Goal: Information Seeking & Learning: Learn about a topic

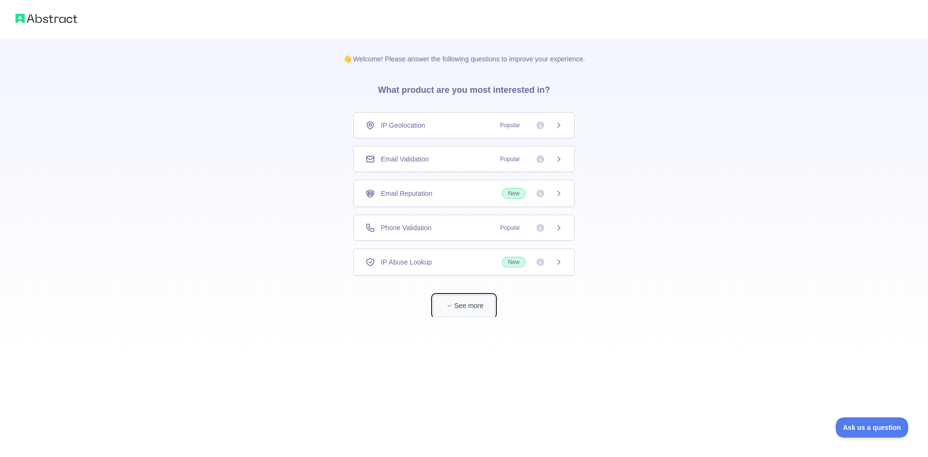
click at [447, 304] on icon "button" at bounding box center [450, 306] width 6 height 6
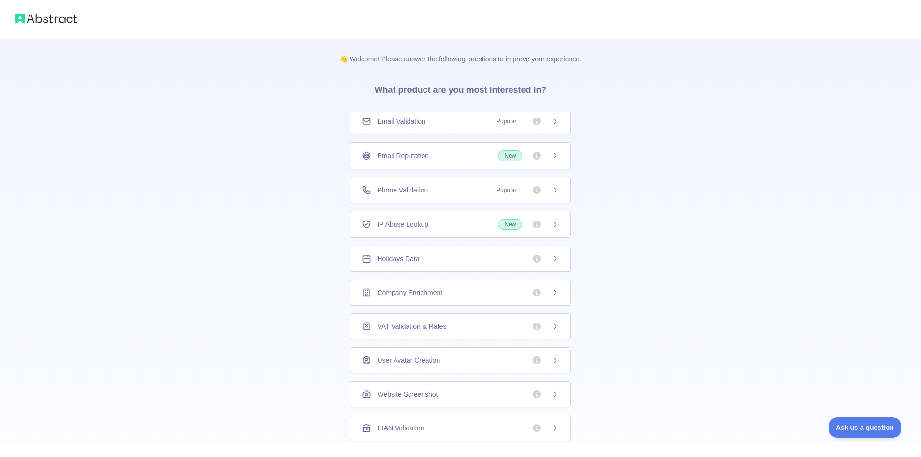
click at [392, 132] on div "Email Validation Popular" at bounding box center [459, 121] width 221 height 26
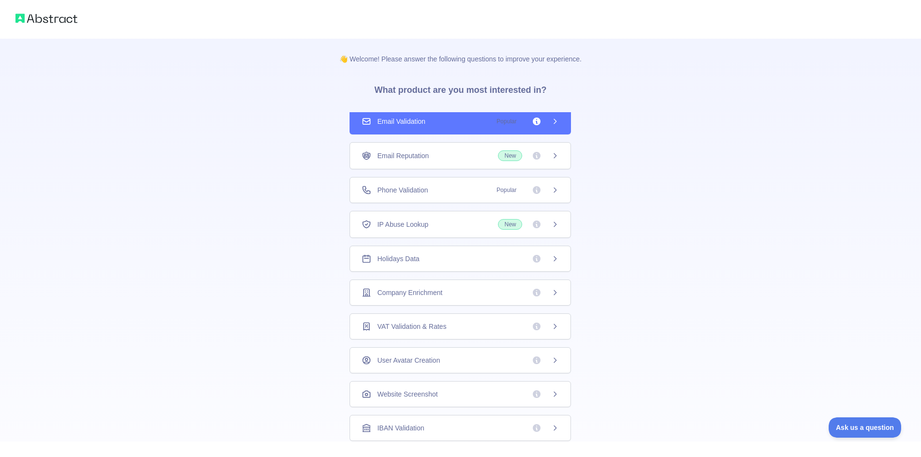
click at [406, 153] on span "Email Reputation" at bounding box center [403, 156] width 52 height 10
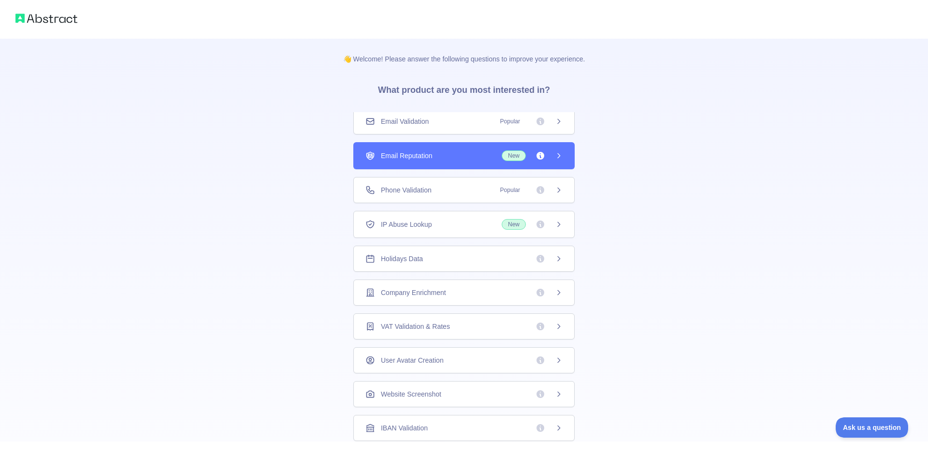
click at [432, 196] on div "👋 Welcome! Please answer the following questions to improve your experience. Wh…" at bounding box center [464, 228] width 928 height 457
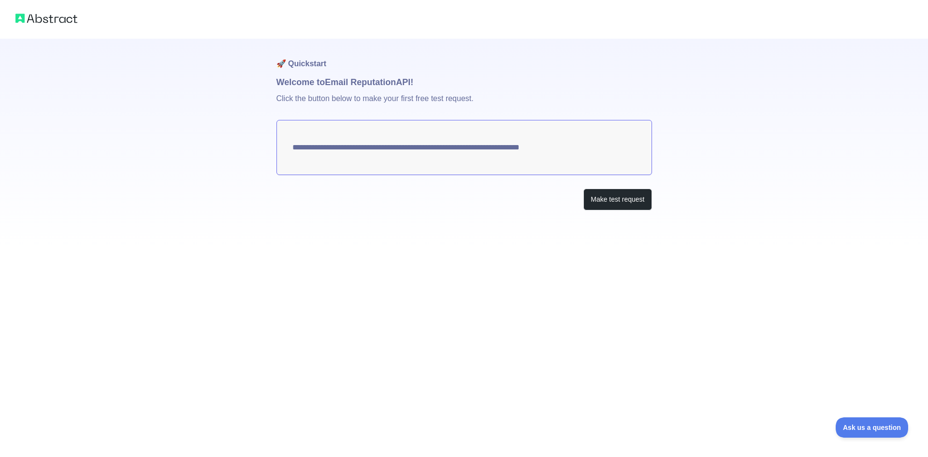
click at [311, 147] on textarea "**********" at bounding box center [464, 147] width 376 height 55
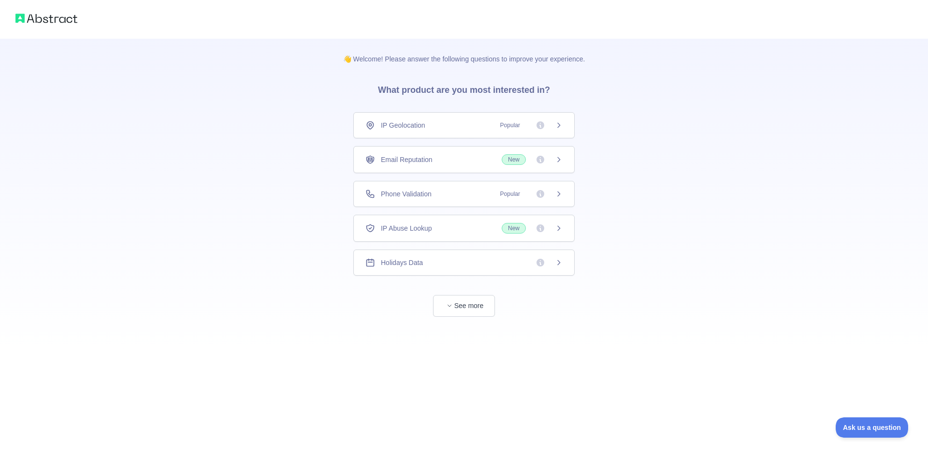
click at [404, 127] on span "IP Geolocation" at bounding box center [403, 125] width 44 height 10
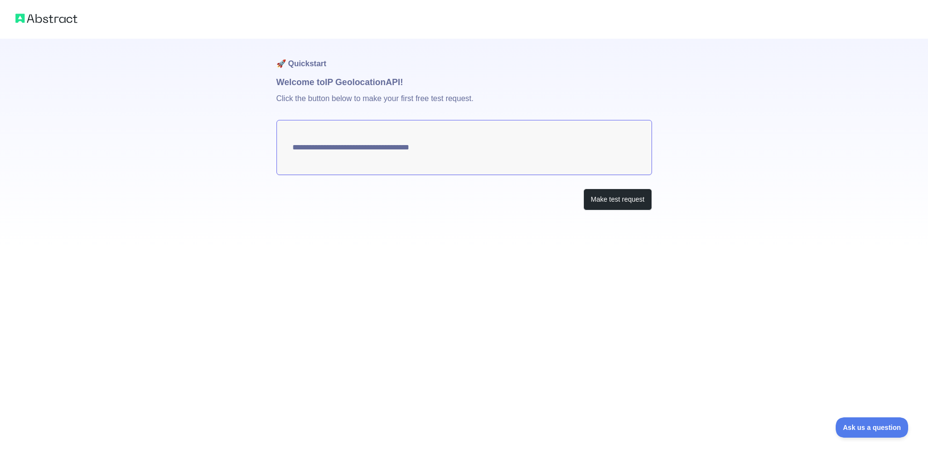
type textarea "**********"
click at [620, 200] on button "Make test request" at bounding box center [617, 200] width 68 height 22
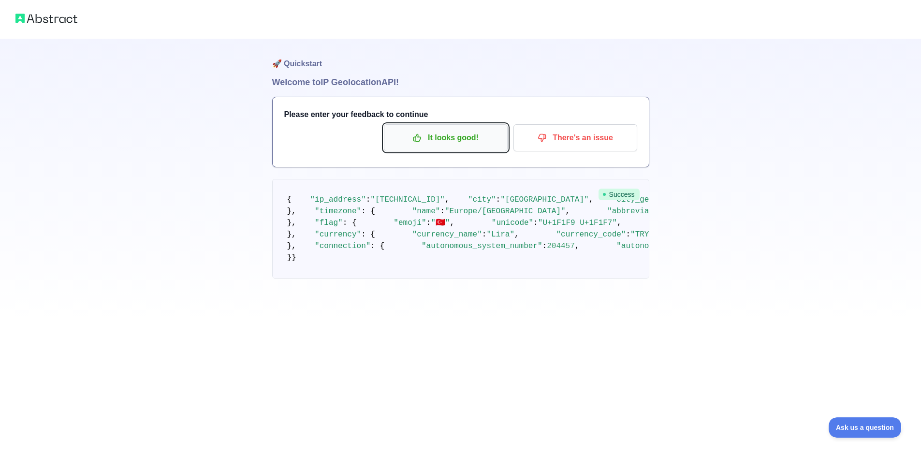
click at [459, 139] on p "It looks good!" at bounding box center [445, 138] width 109 height 16
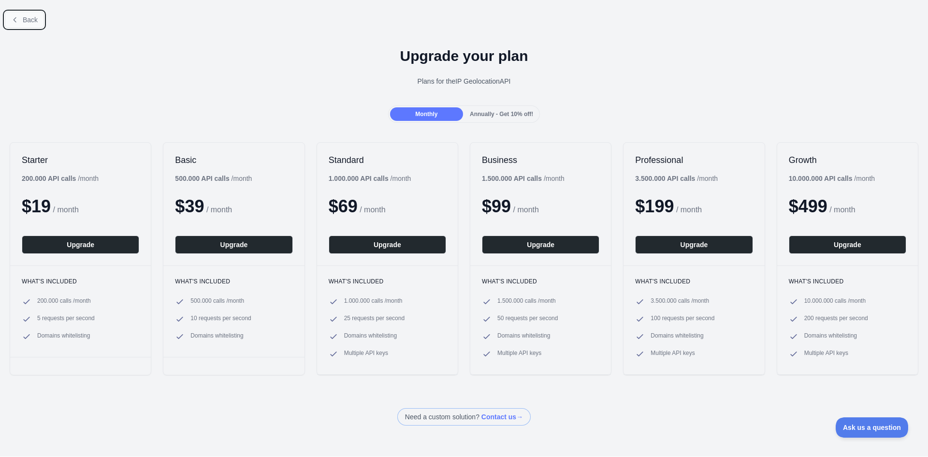
click at [17, 18] on icon at bounding box center [15, 20] width 8 height 8
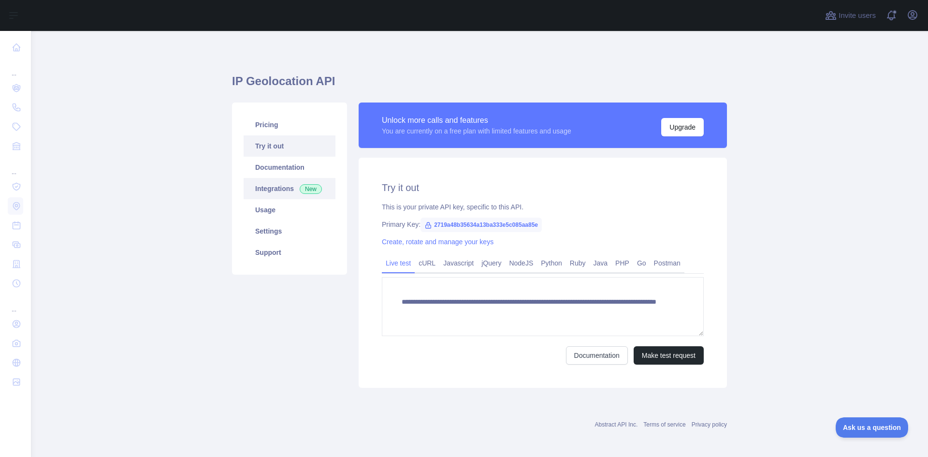
click at [277, 189] on link "Integrations New" at bounding box center [290, 188] width 92 height 21
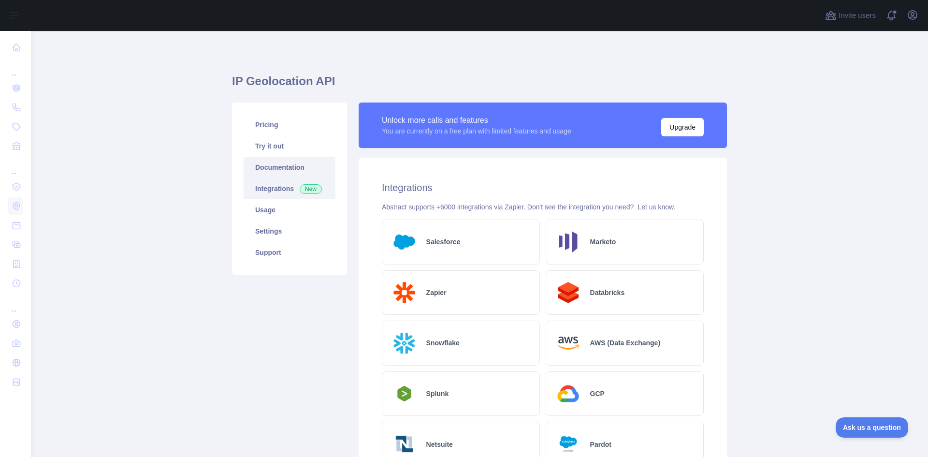
click at [277, 163] on link "Documentation" at bounding box center [290, 167] width 92 height 21
